Goal: Information Seeking & Learning: Compare options

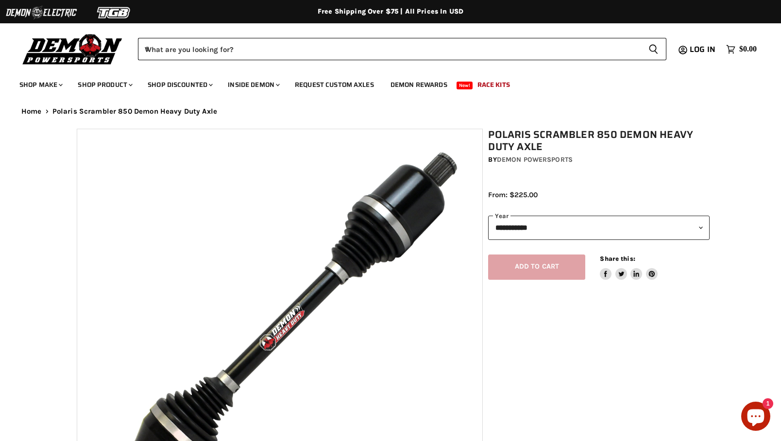
select select "******"
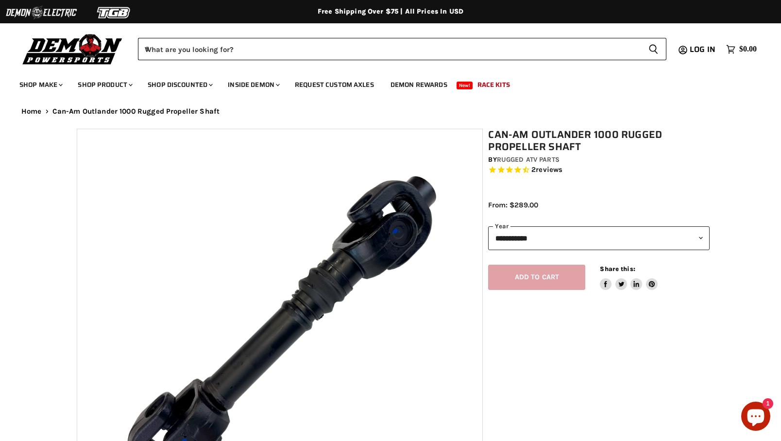
select select "******"
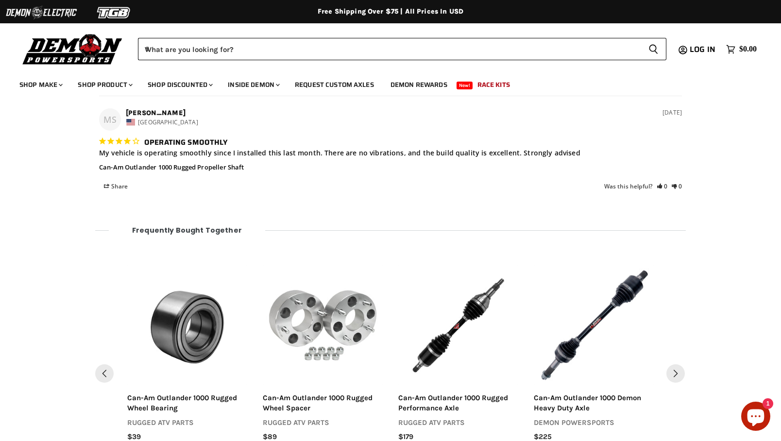
scroll to position [1190, 0]
